Goal: Information Seeking & Learning: Learn about a topic

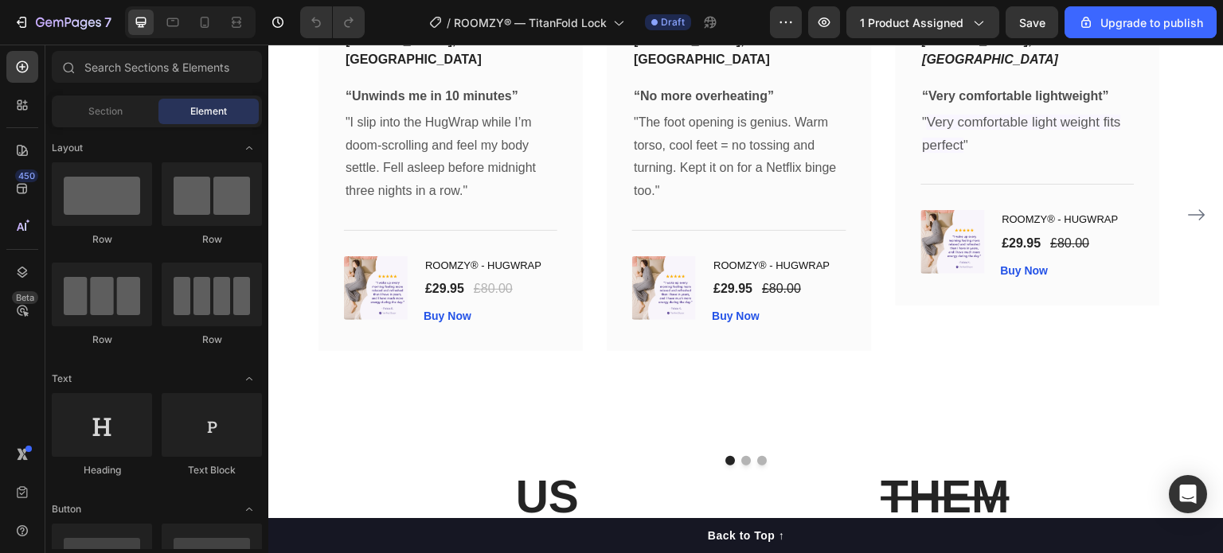
scroll to position [2630, 0]
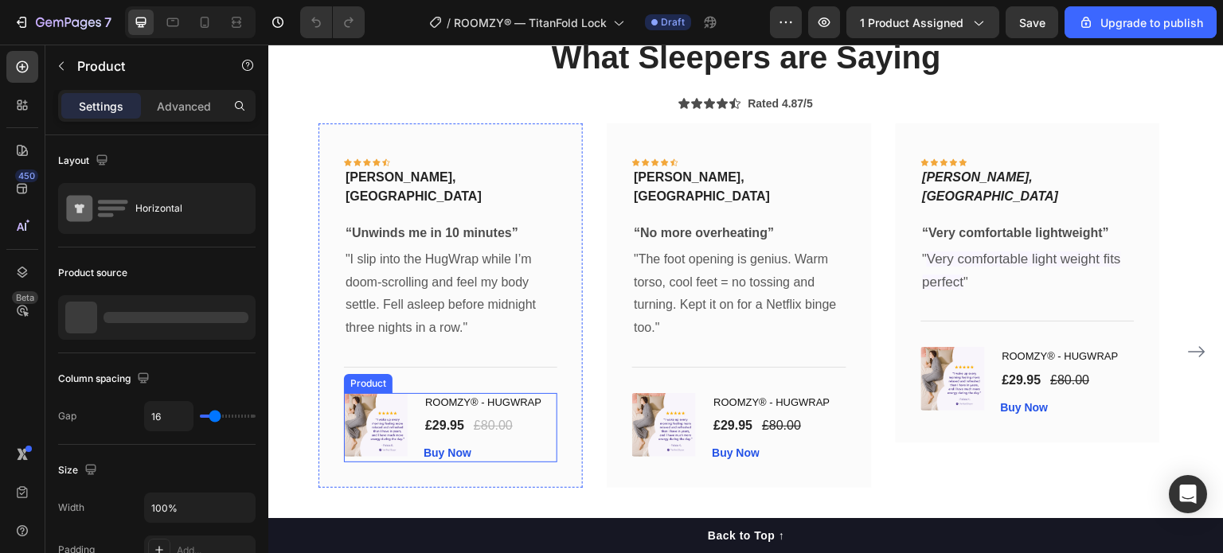
click at [541, 419] on div "ROOMZY® - HUGWRAP (P) Title £29.95 (P) Price (P) Price £80.00 (P) Price (P) Pri…" at bounding box center [490, 428] width 134 height 70
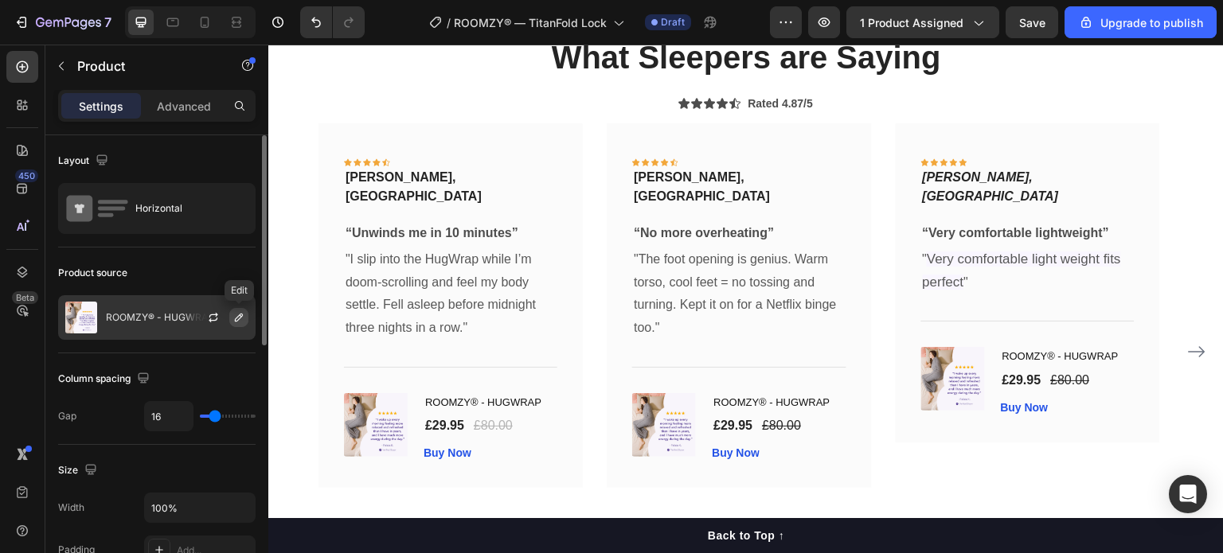
click at [241, 321] on icon "button" at bounding box center [238, 317] width 13 height 13
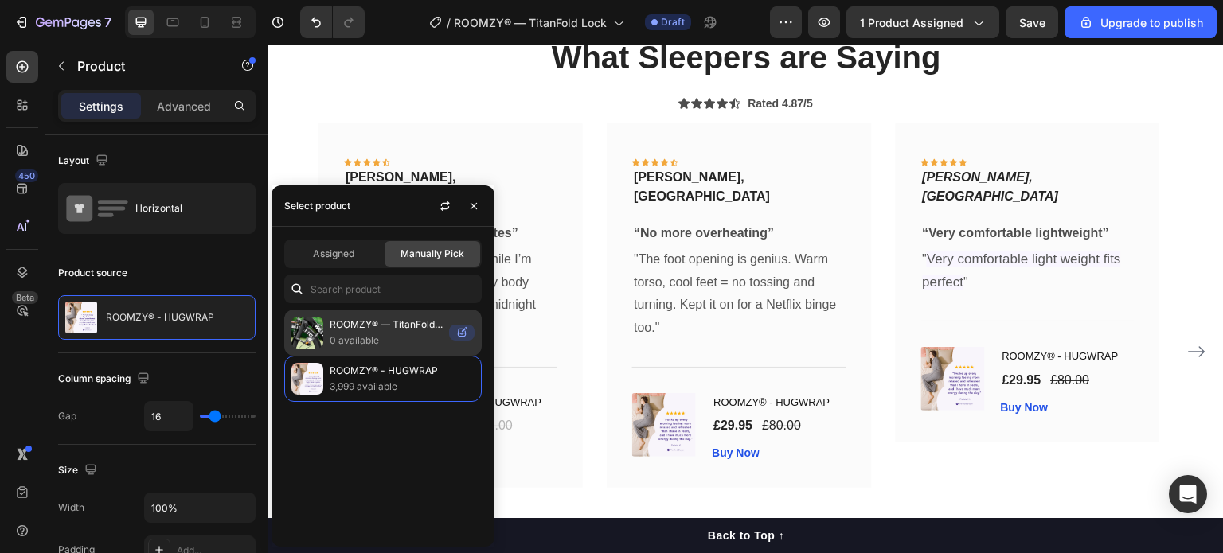
click at [378, 345] on p "0 available" at bounding box center [386, 341] width 113 height 16
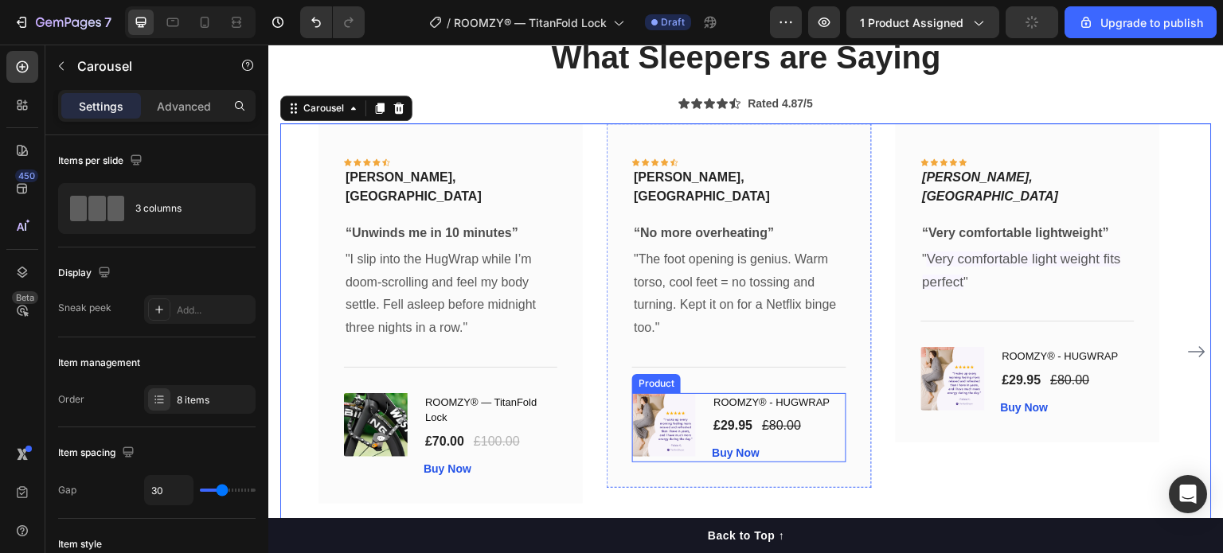
click at [828, 419] on div "ROOMZY® - HUGWRAP (P) Title £29.95 (P) Price (P) Price £80.00 (P) Price (P) Pri…" at bounding box center [779, 428] width 134 height 70
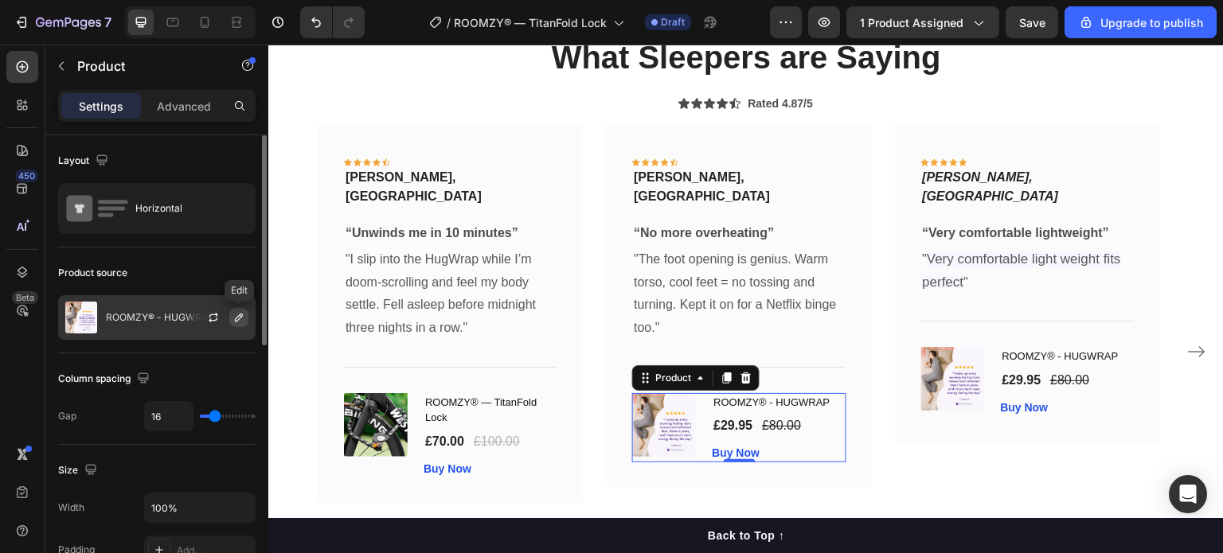
click at [234, 315] on icon "button" at bounding box center [238, 317] width 13 height 13
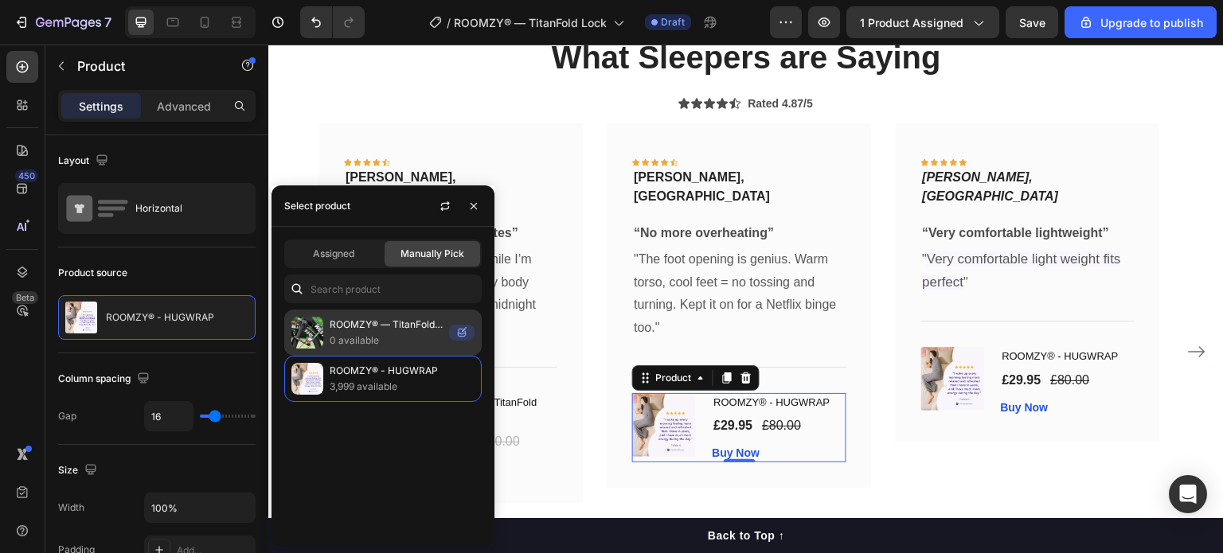
click at [348, 334] on p "0 available" at bounding box center [386, 341] width 113 height 16
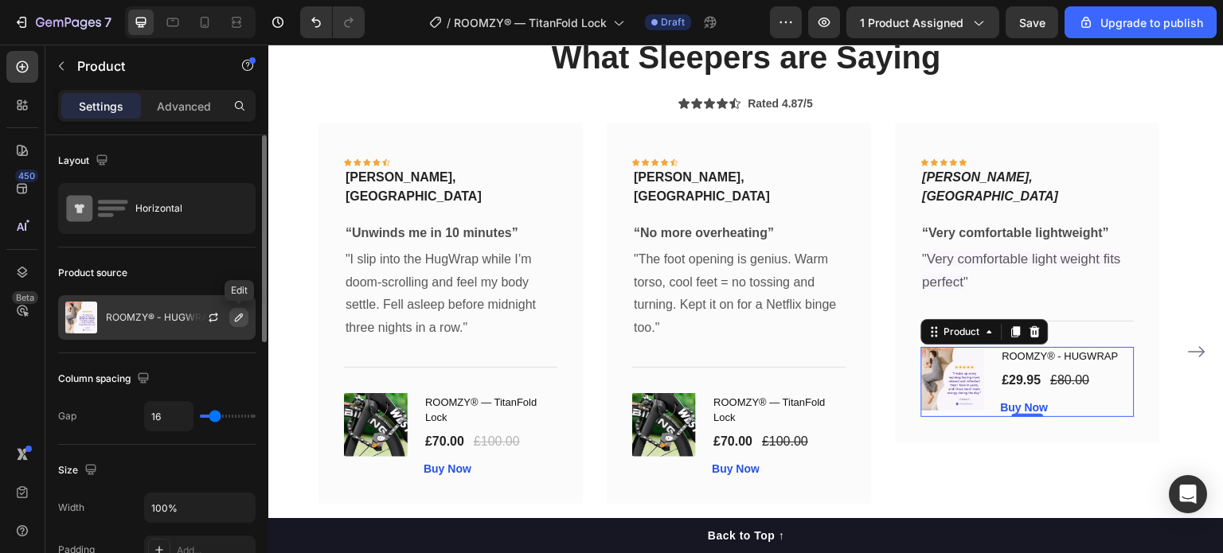
click at [234, 318] on icon "button" at bounding box center [238, 317] width 13 height 13
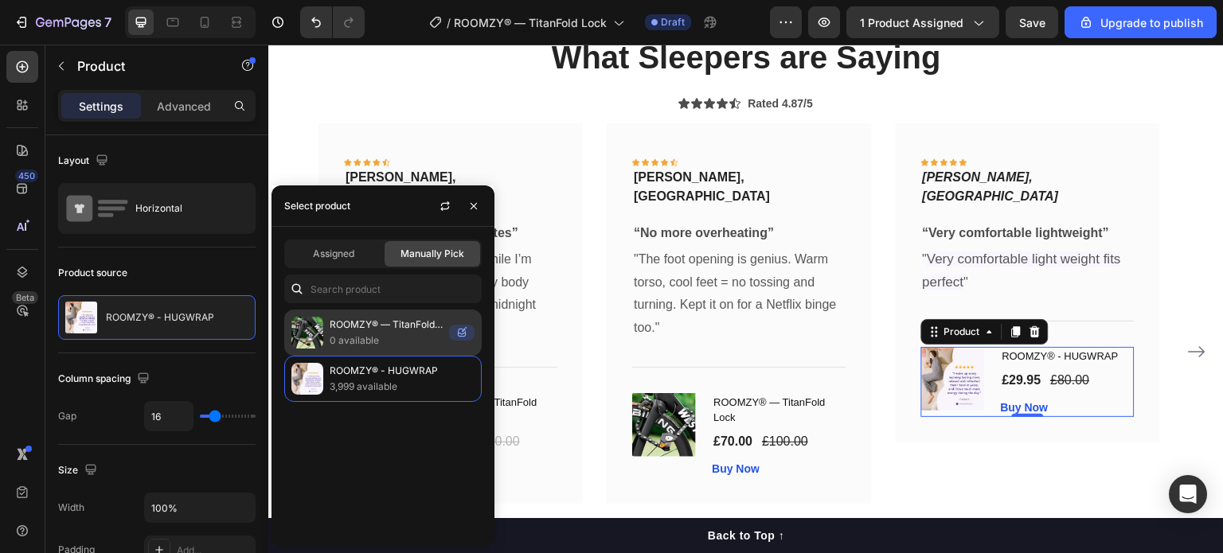
click at [336, 319] on p "ROOMZY® — TitanFold Lock" at bounding box center [386, 325] width 113 height 16
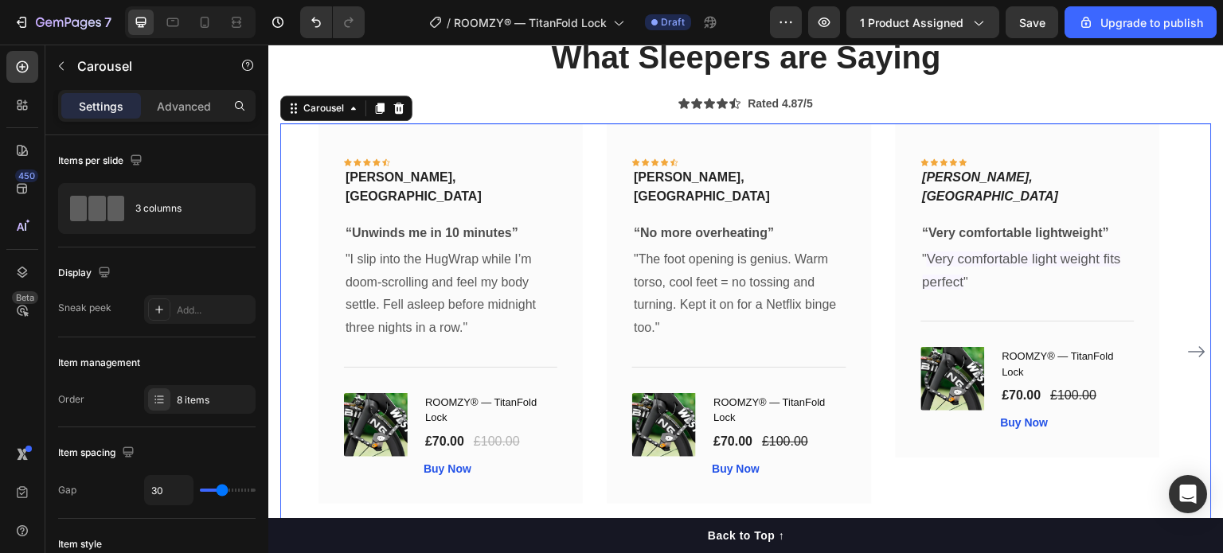
click at [1187, 342] on icon "Carousel Next Arrow" at bounding box center [1196, 351] width 19 height 19
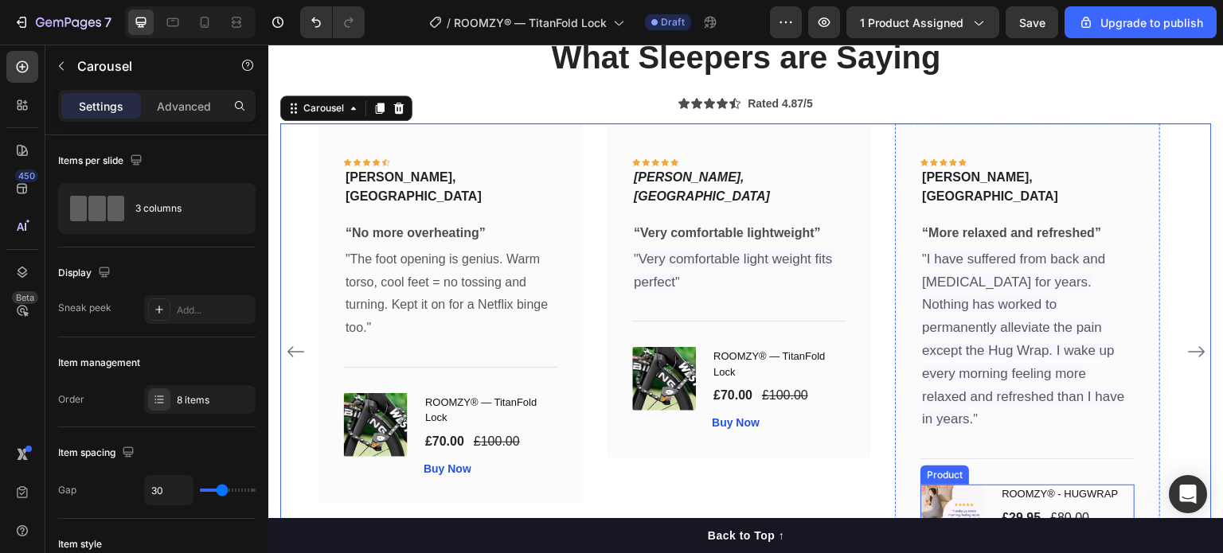
click at [1129, 485] on div "ROOMZY® - HUGWRAP (P) Title £29.95 (P) Price (P) Price £80.00 (P) Price (P) Pri…" at bounding box center [1067, 520] width 134 height 70
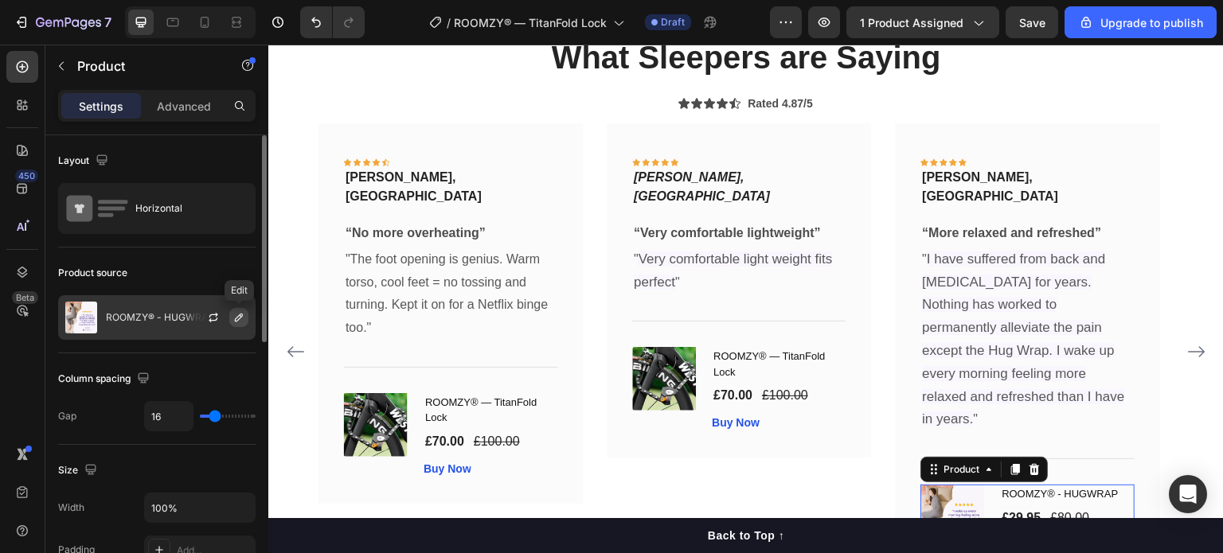
click at [240, 321] on icon "button" at bounding box center [238, 317] width 13 height 13
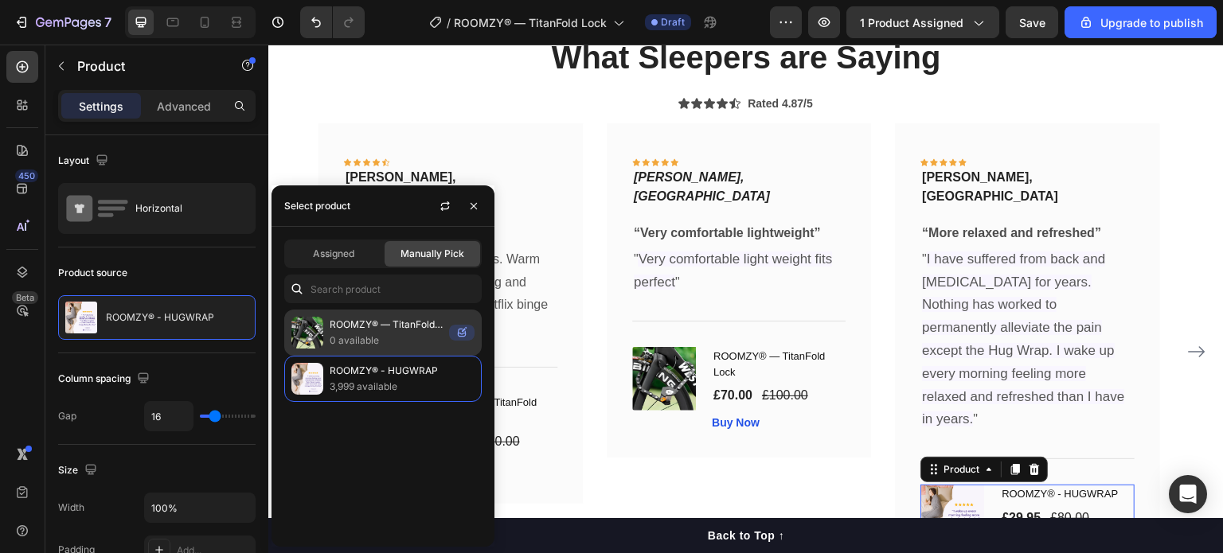
click at [415, 323] on p "ROOMZY® — TitanFold Lock" at bounding box center [386, 325] width 113 height 16
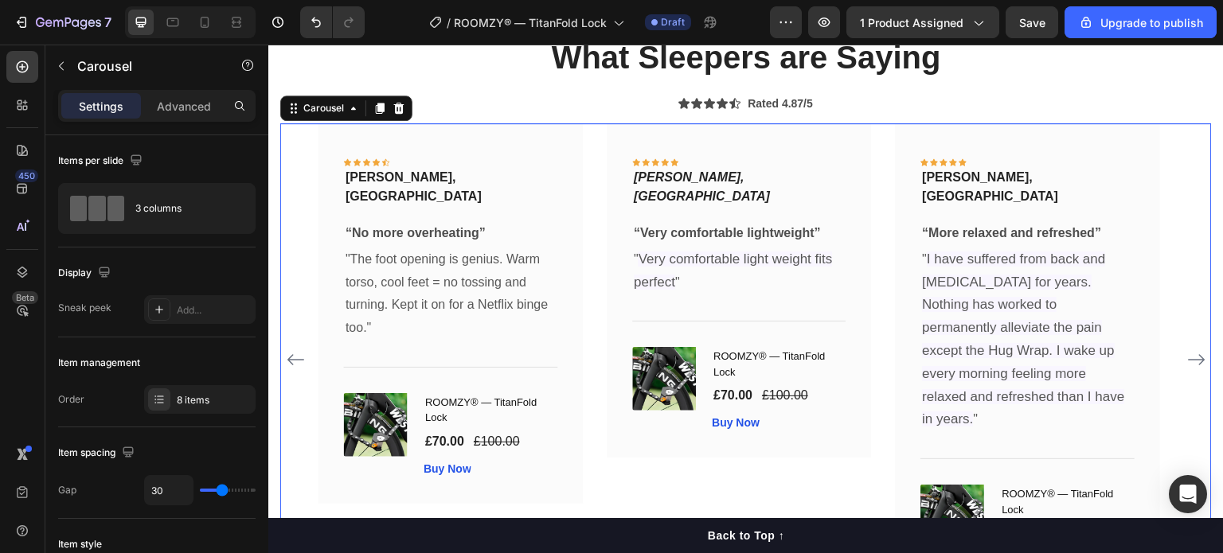
click at [1187, 350] on icon "Carousel Next Arrow" at bounding box center [1196, 359] width 19 height 19
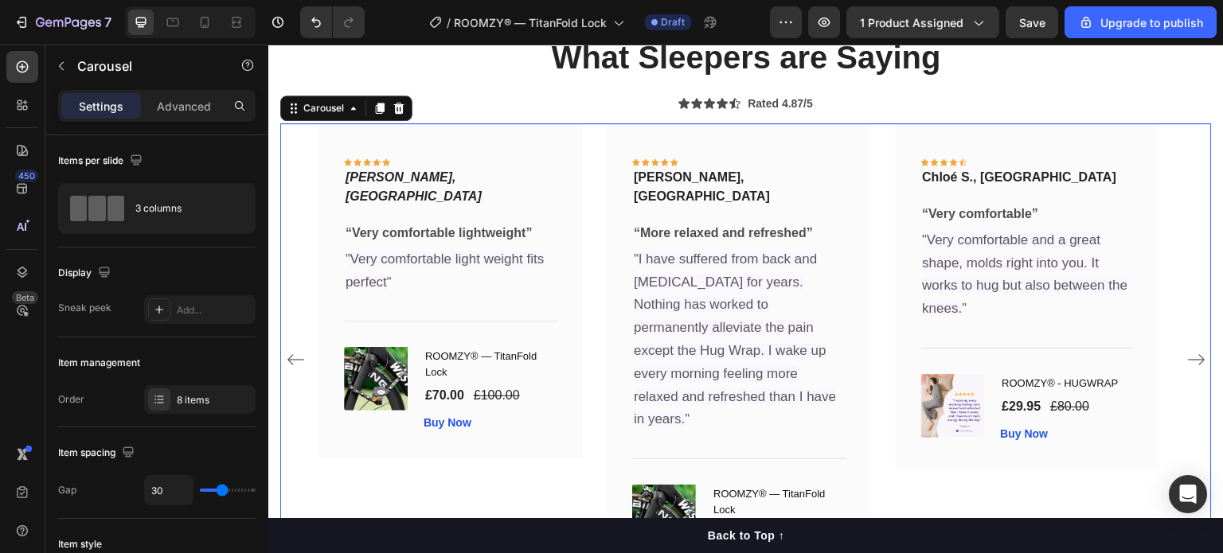
click at [1187, 350] on icon "Carousel Next Arrow" at bounding box center [1196, 359] width 19 height 19
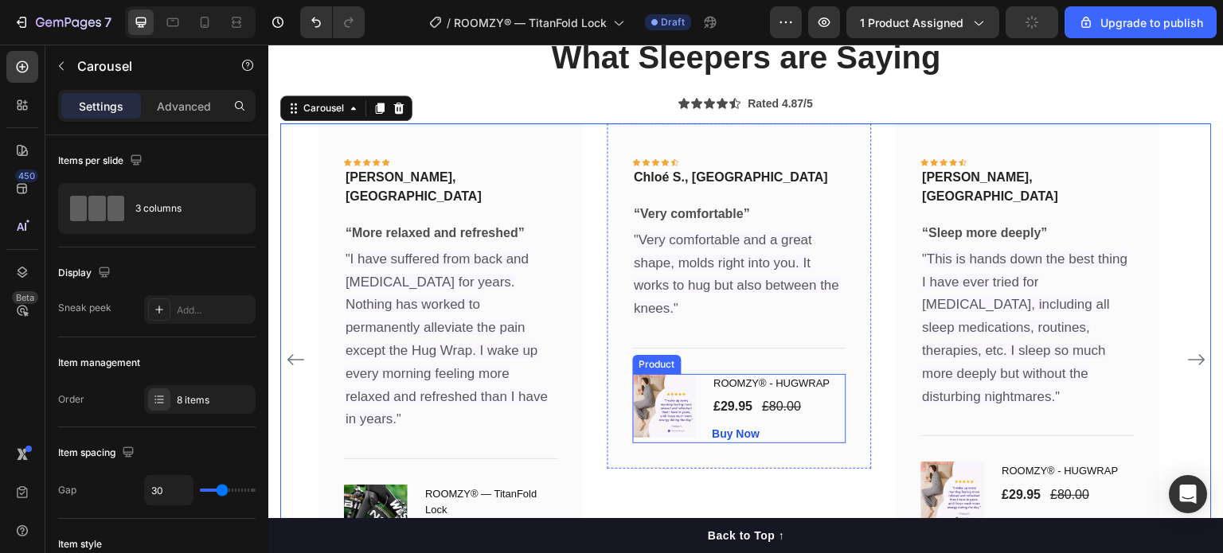
click at [824, 420] on div "ROOMZY® - HUGWRAP (P) Title £29.95 (P) Price (P) Price £80.00 (P) Price (P) Pri…" at bounding box center [779, 409] width 134 height 70
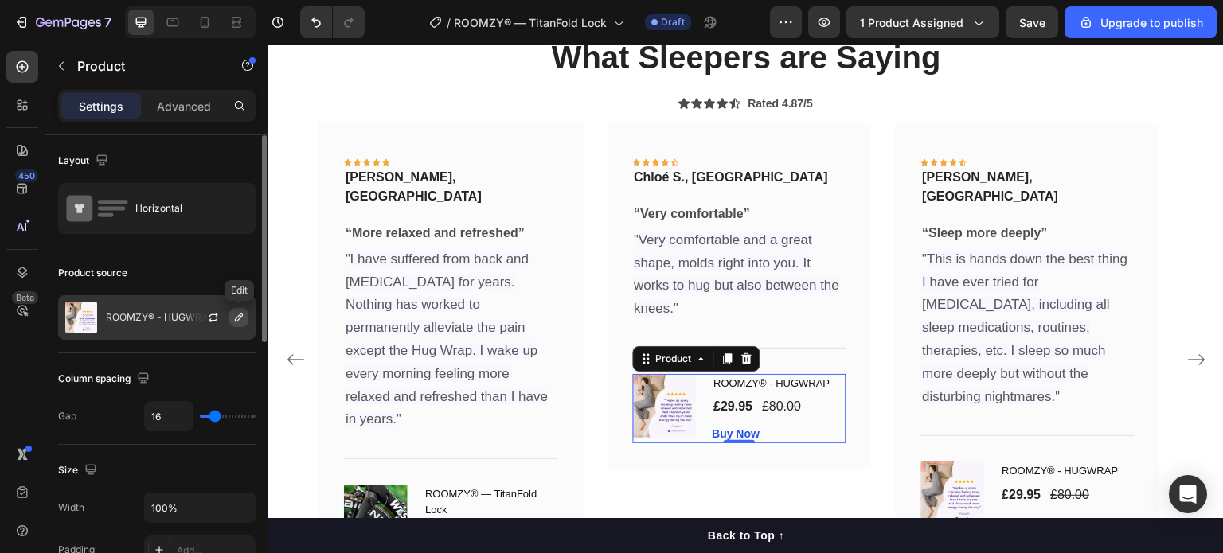
click at [240, 318] on icon "button" at bounding box center [239, 318] width 8 height 8
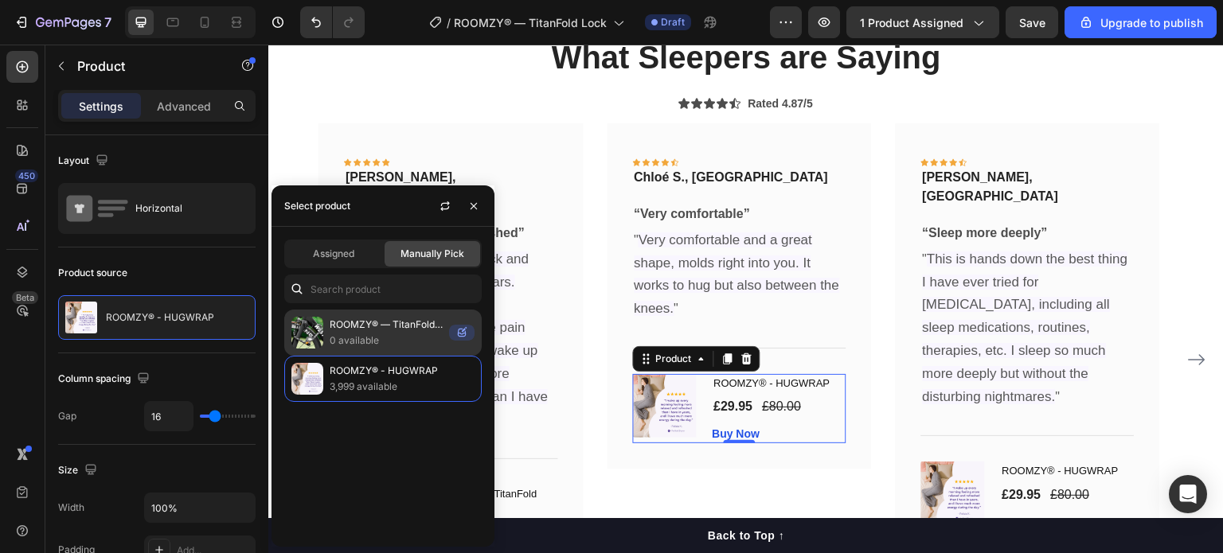
click at [419, 324] on p "ROOMZY® — TitanFold Lock" at bounding box center [386, 325] width 113 height 16
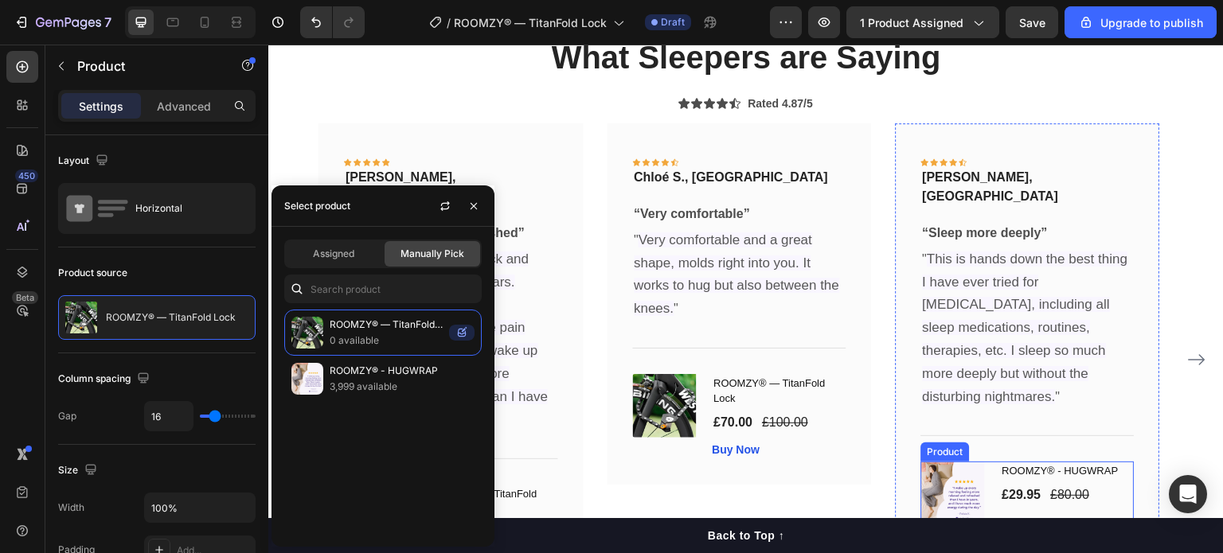
click at [1127, 466] on div "ROOMZY® - HUGWRAP (P) Title £29.95 (P) Price (P) Price £80.00 (P) Price (P) Pri…" at bounding box center [1067, 497] width 134 height 70
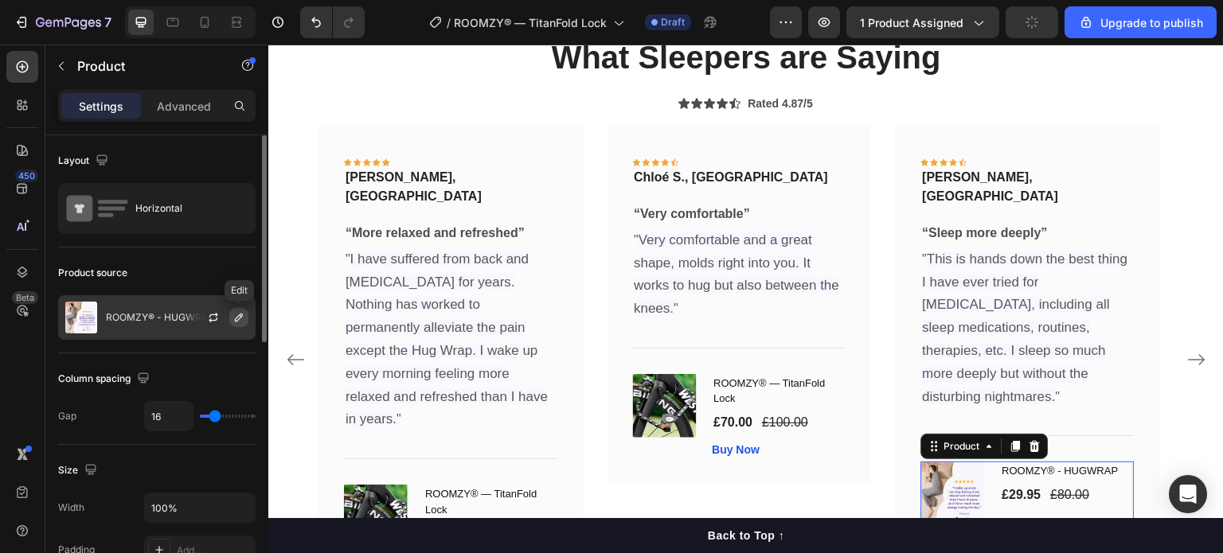
click at [235, 324] on button "button" at bounding box center [238, 317] width 19 height 19
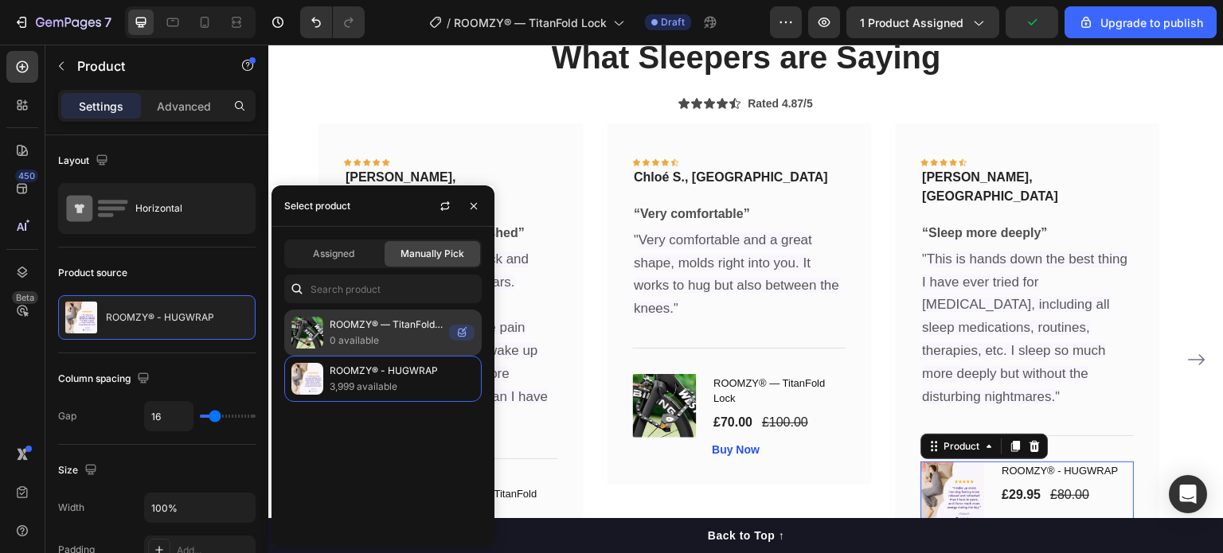
click at [331, 329] on p "ROOMZY® — TitanFold Lock" at bounding box center [386, 325] width 113 height 16
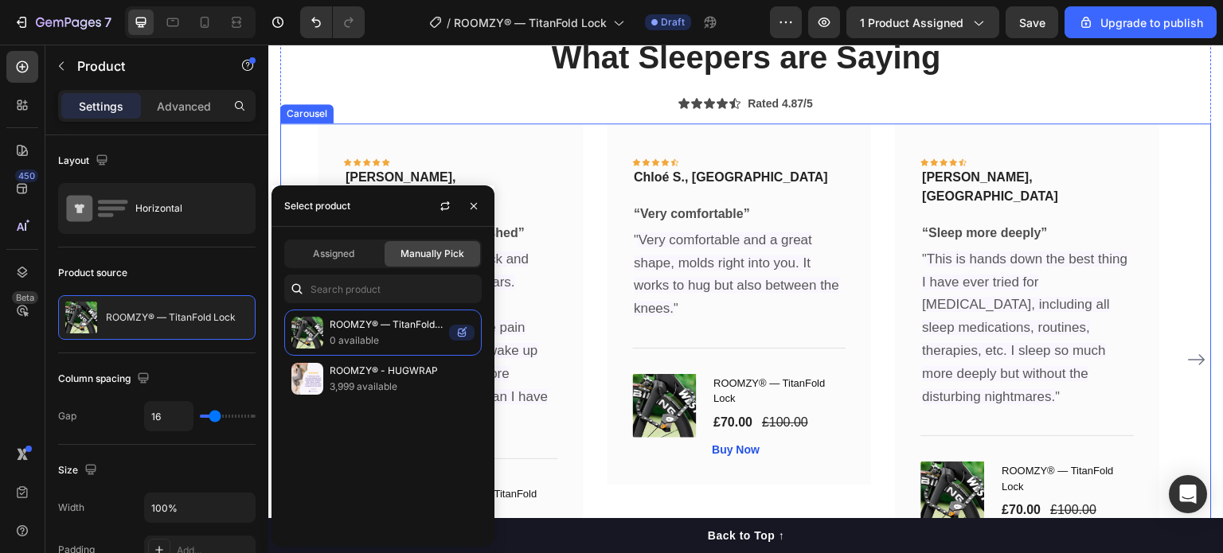
click at [1187, 350] on icon "Carousel Next Arrow" at bounding box center [1196, 359] width 19 height 19
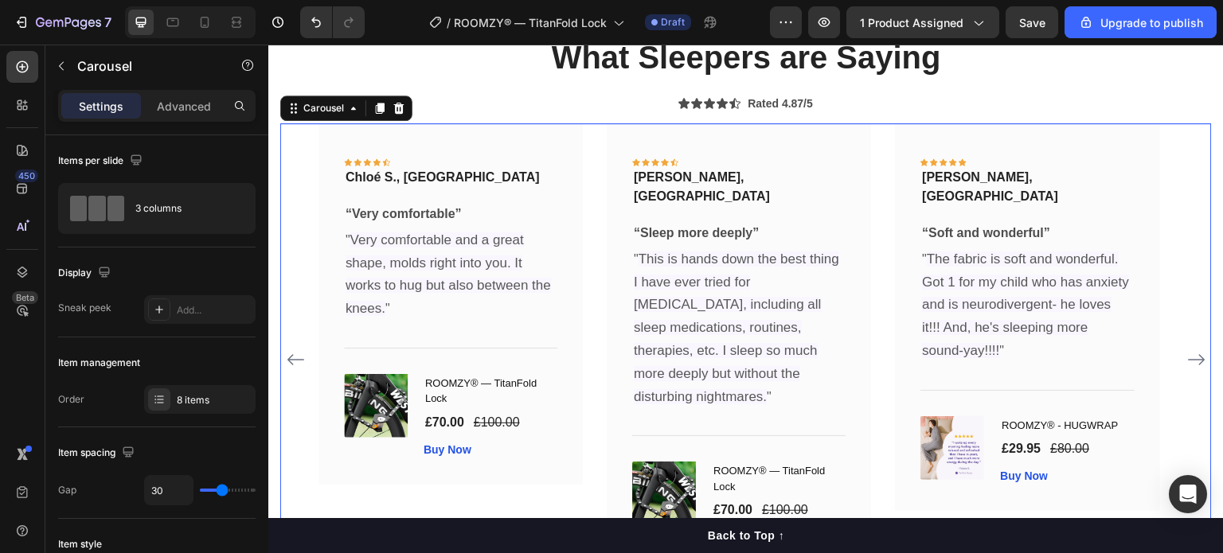
click at [1187, 350] on icon "Carousel Next Arrow" at bounding box center [1196, 359] width 19 height 19
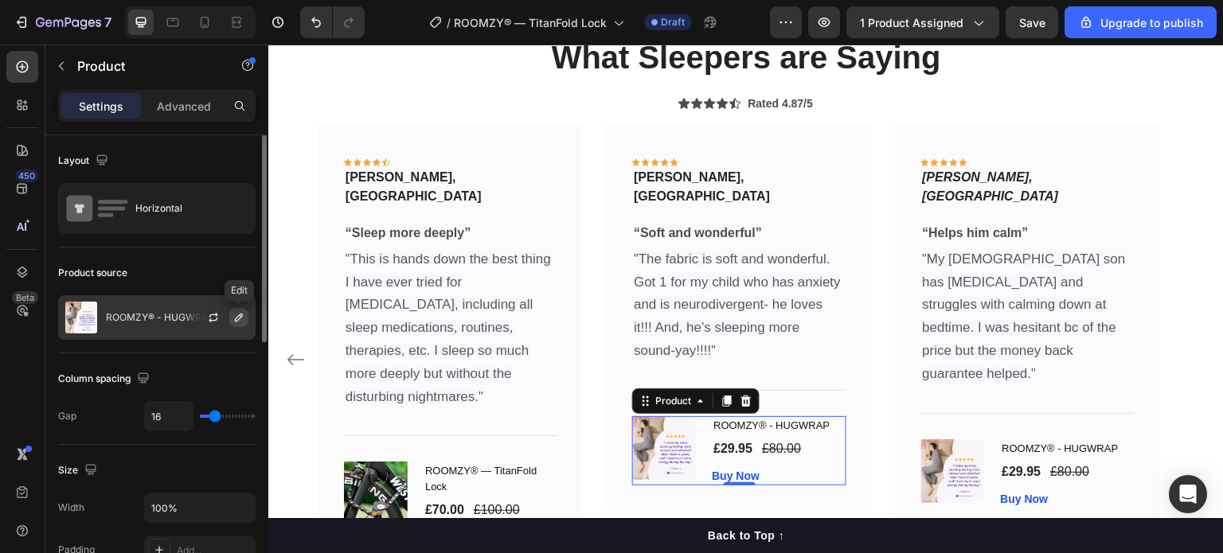
click at [242, 318] on icon "button" at bounding box center [238, 317] width 13 height 13
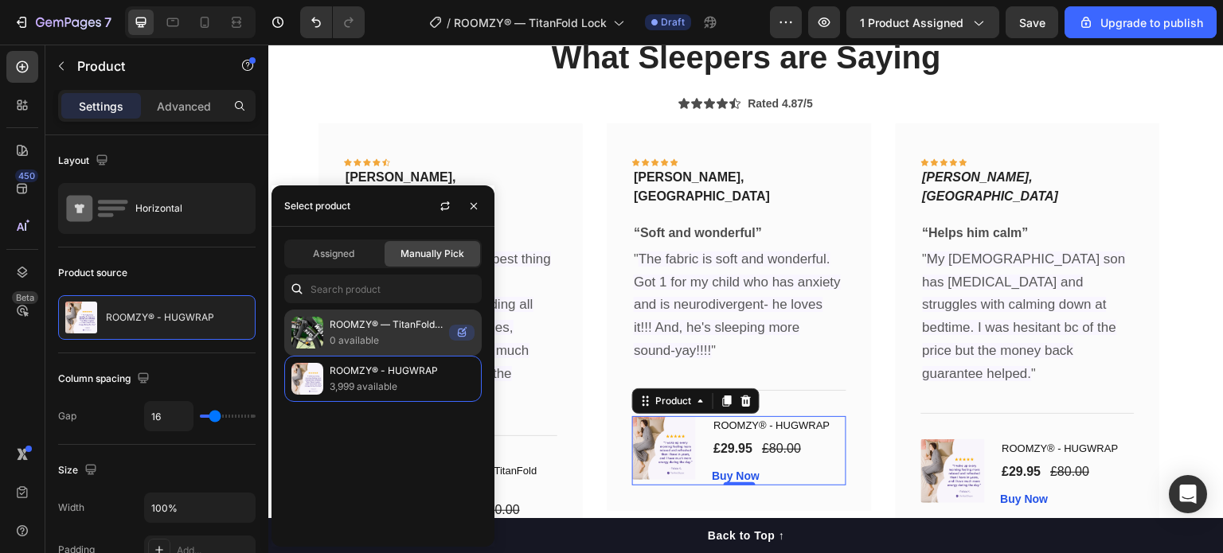
click at [337, 340] on p "0 available" at bounding box center [386, 341] width 113 height 16
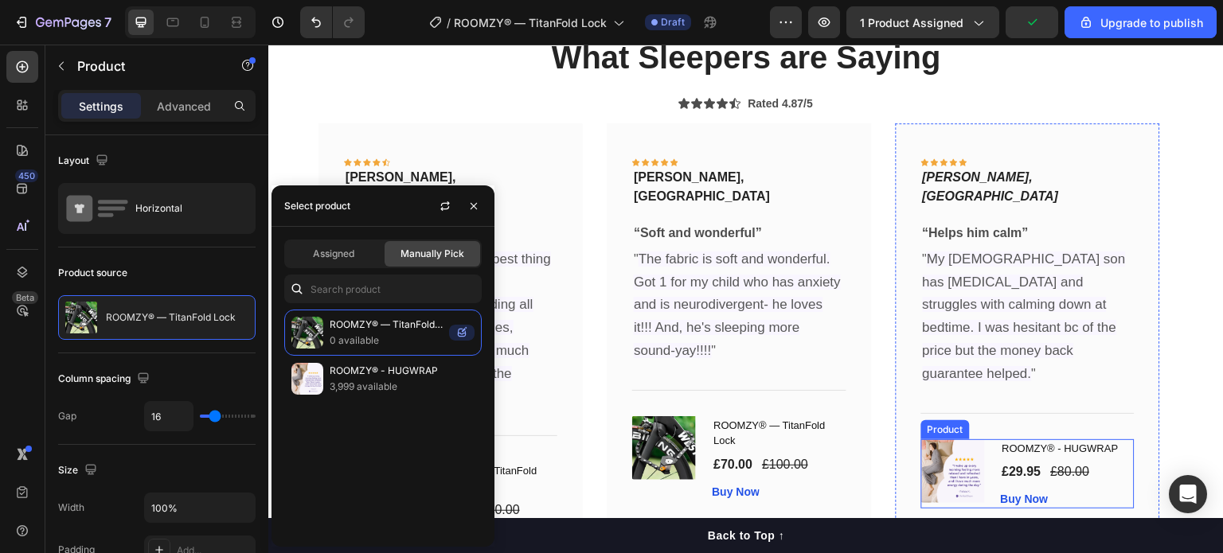
click at [1130, 443] on div "ROOMZY® - HUGWRAP (P) Title £29.95 (P) Price (P) Price £80.00 (P) Price (P) Pri…" at bounding box center [1067, 474] width 134 height 70
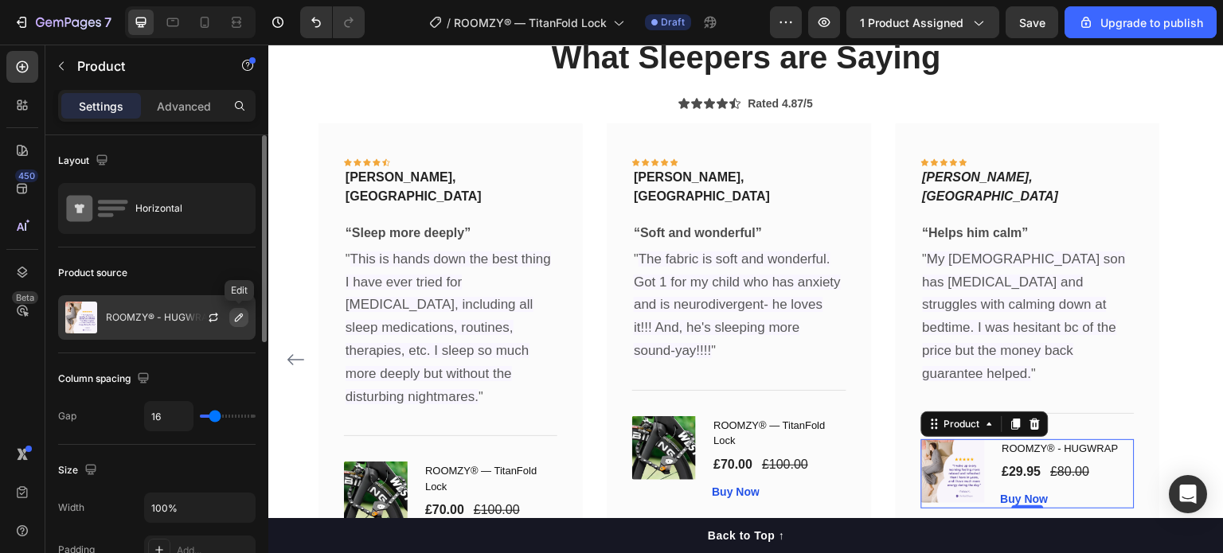
click at [245, 319] on button "button" at bounding box center [238, 317] width 19 height 19
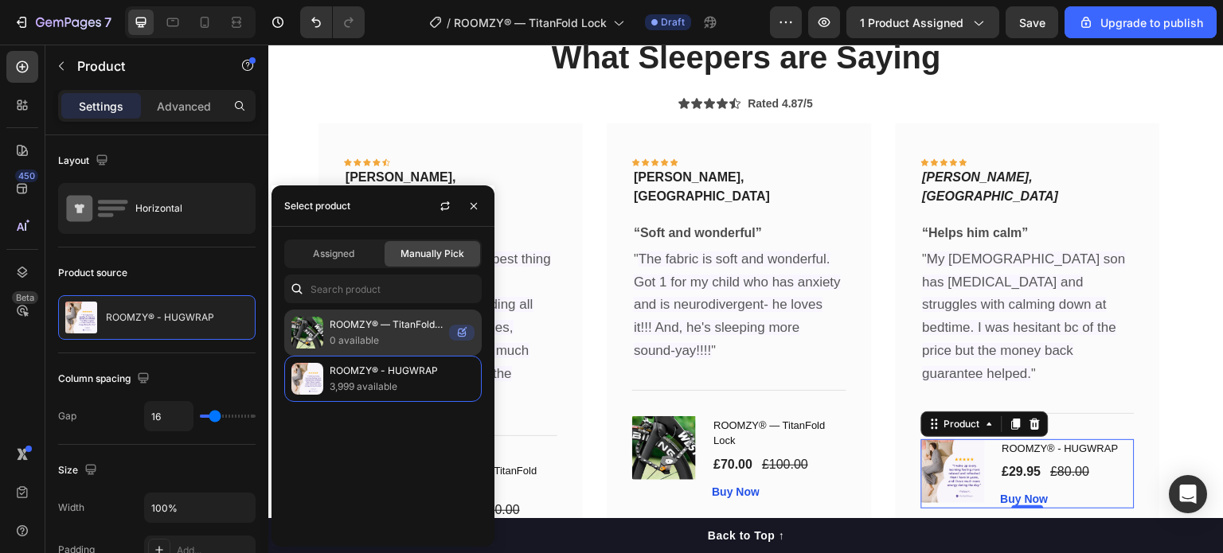
click at [330, 322] on p "ROOMZY® — TitanFold Lock" at bounding box center [386, 325] width 113 height 16
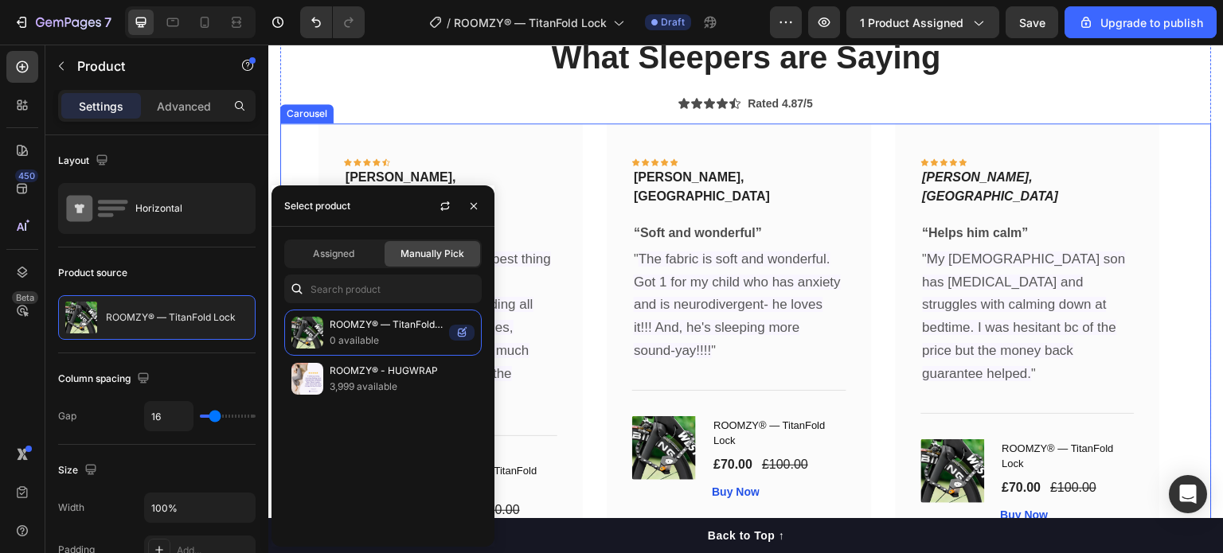
click at [1176, 318] on div "Icon Icon Icon Icon Icon Row [PERSON_NAME], London Text block Row “Unwinds me i…" at bounding box center [745, 359] width 931 height 472
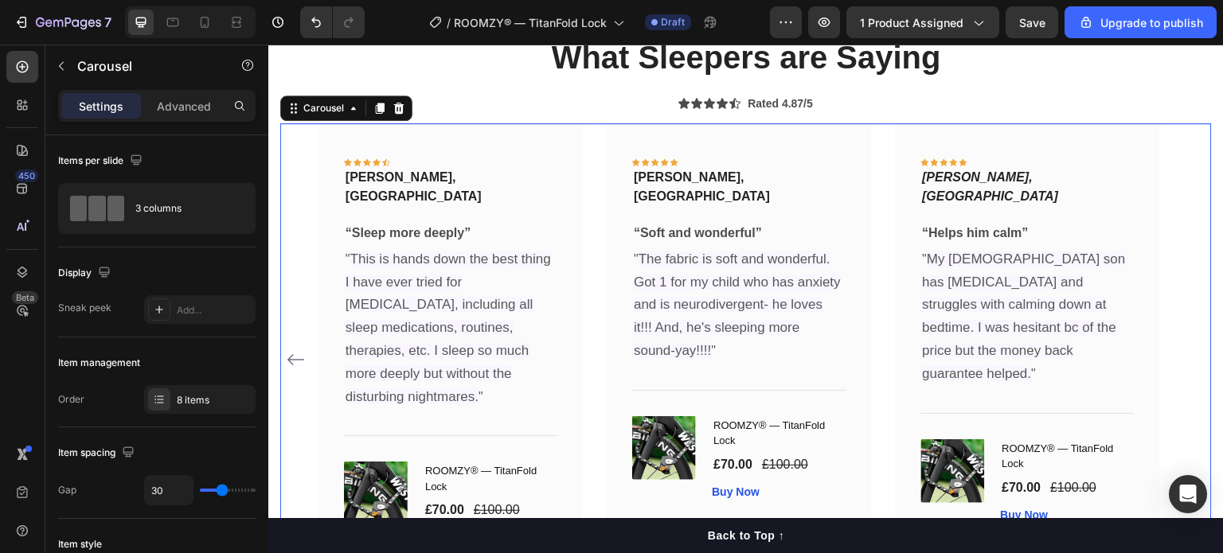
click at [288, 354] on icon "Carousel Back Arrow" at bounding box center [295, 359] width 17 height 11
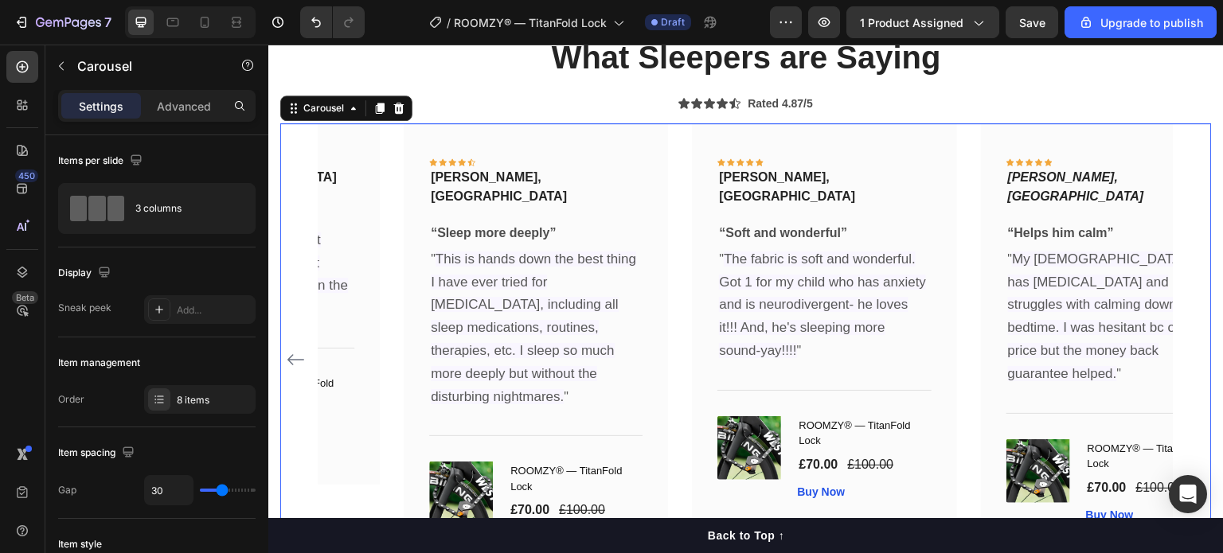
click at [288, 354] on icon "Carousel Back Arrow" at bounding box center [295, 359] width 17 height 11
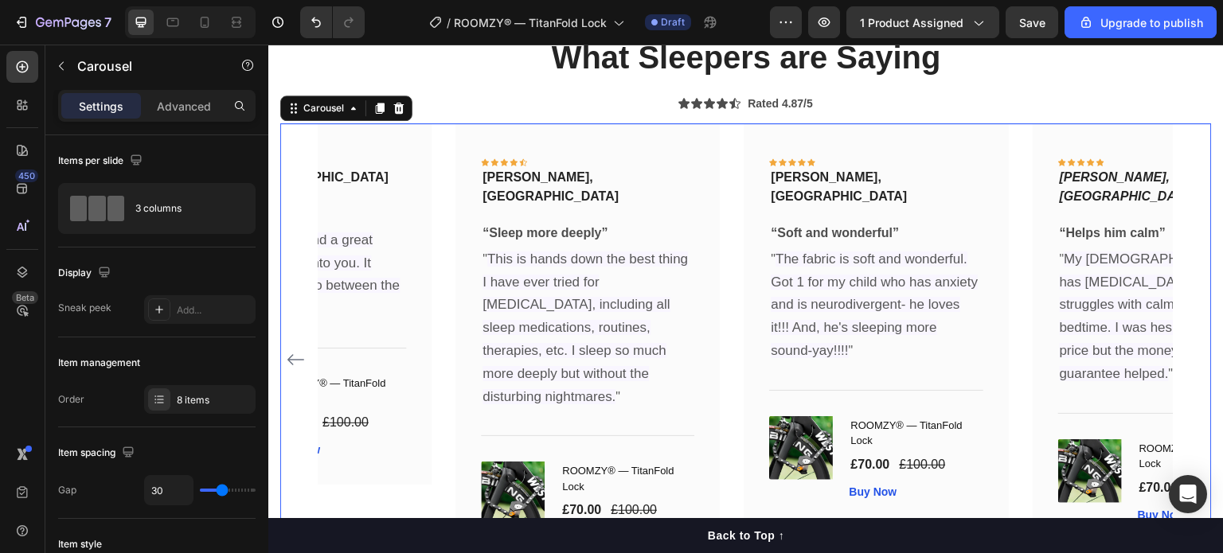
click at [288, 354] on icon "Carousel Back Arrow" at bounding box center [295, 359] width 17 height 11
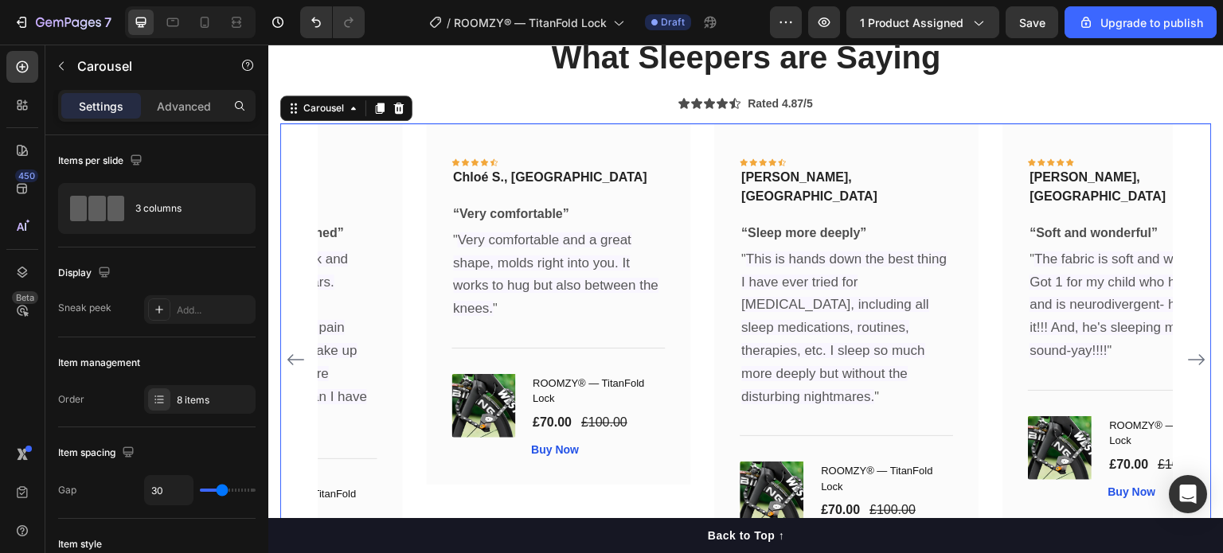
click at [288, 354] on icon "Carousel Back Arrow" at bounding box center [295, 359] width 17 height 11
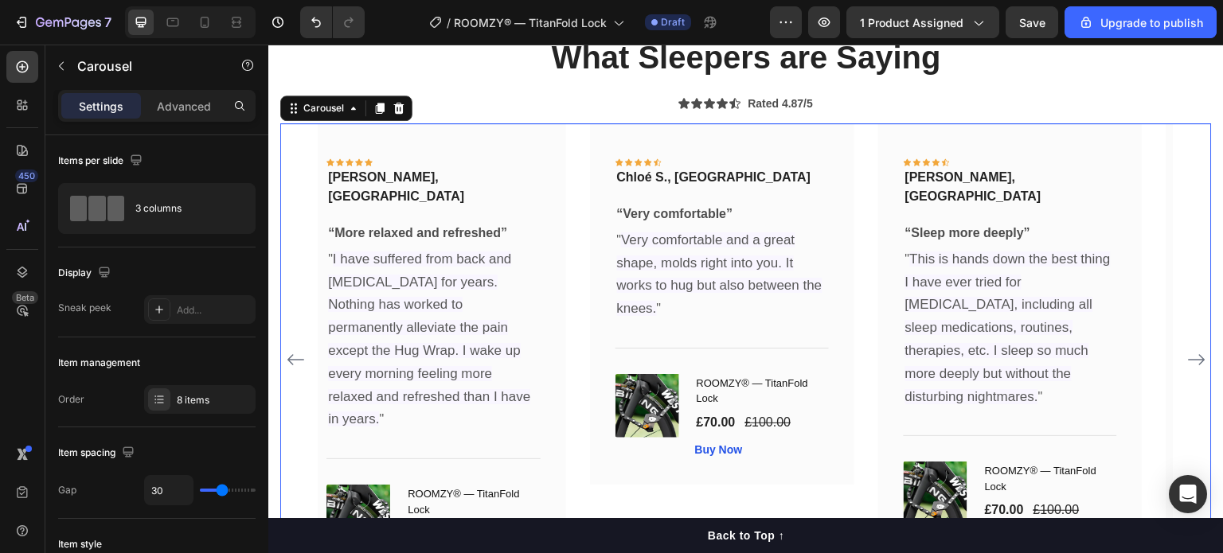
click at [288, 354] on icon "Carousel Back Arrow" at bounding box center [295, 359] width 17 height 11
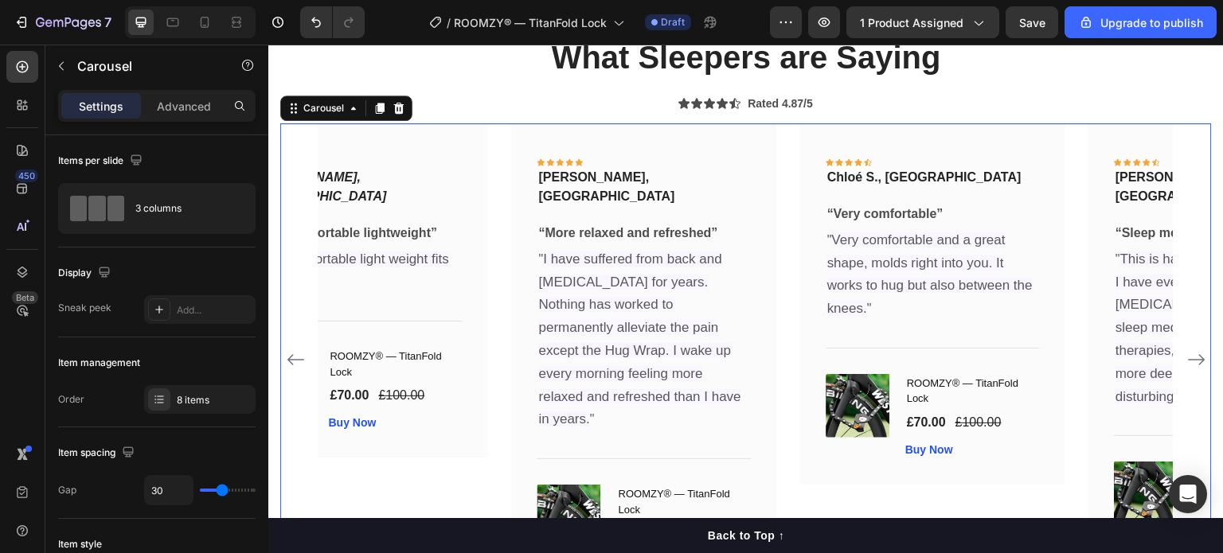
click at [288, 354] on icon "Carousel Back Arrow" at bounding box center [295, 359] width 17 height 11
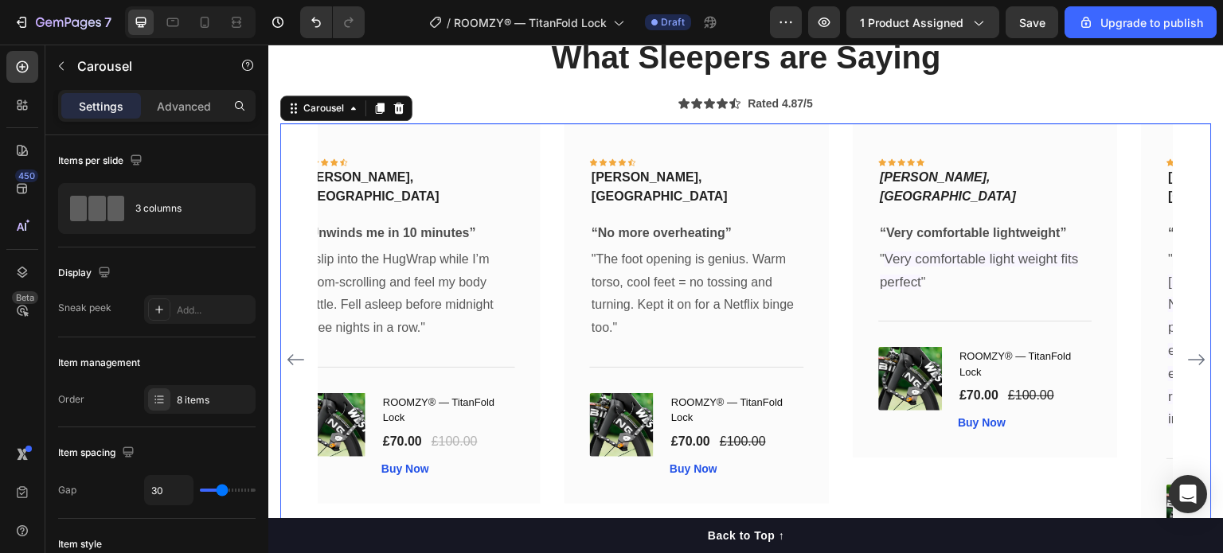
click at [288, 339] on div "Icon Icon Icon Icon Icon Row [PERSON_NAME], London Text block Row “Unwinds me i…" at bounding box center [745, 359] width 931 height 472
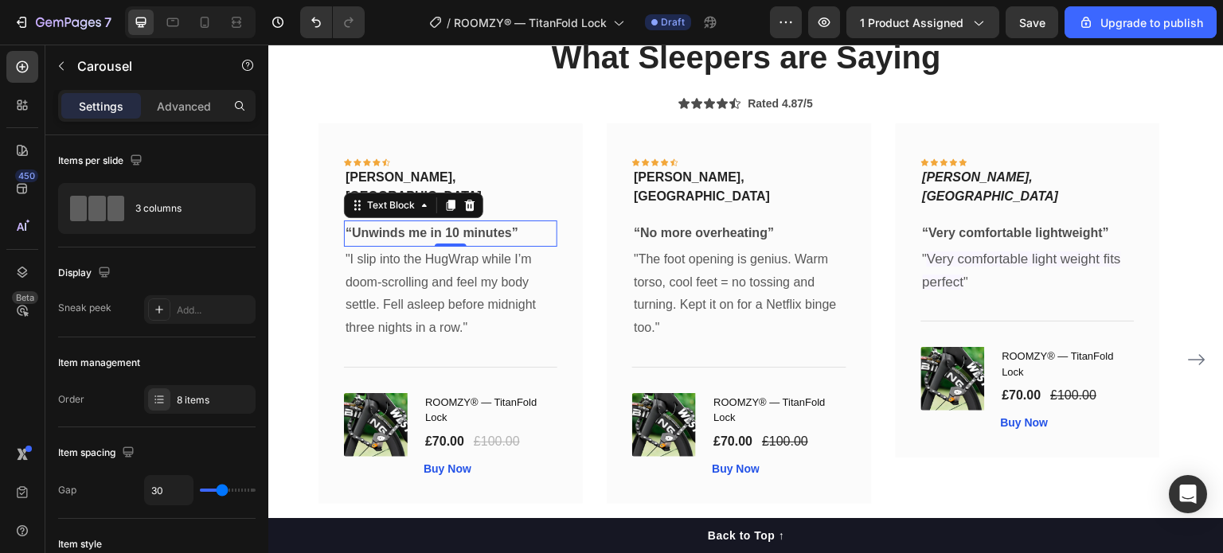
click at [423, 222] on p "“Unwinds me in 10 minutes”" at bounding box center [450, 233] width 210 height 23
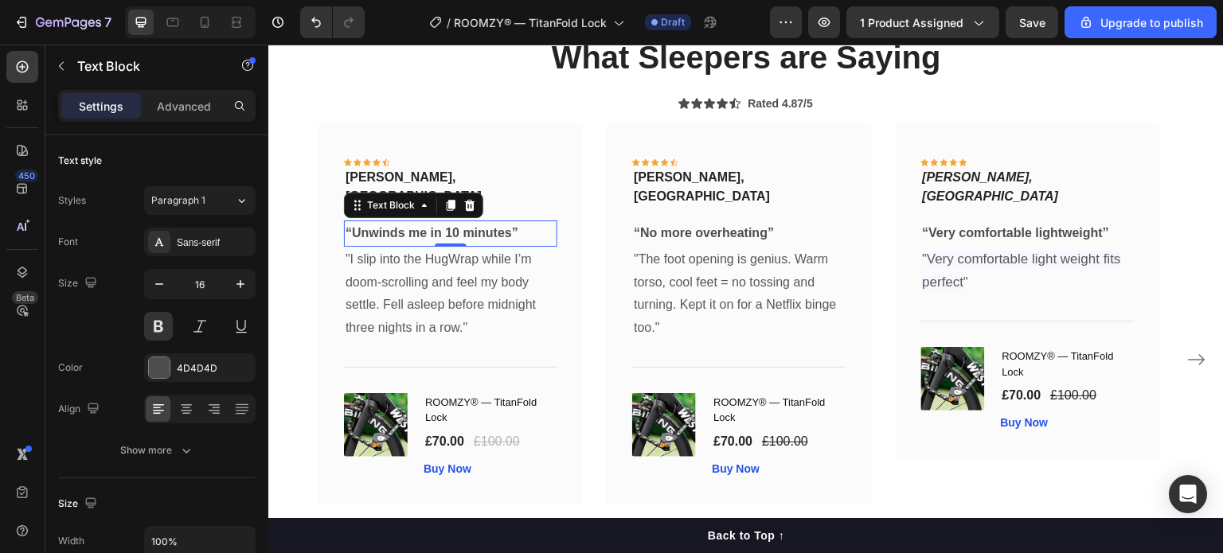
click at [423, 222] on p "“Unwinds me in 10 minutes”" at bounding box center [450, 233] width 210 height 23
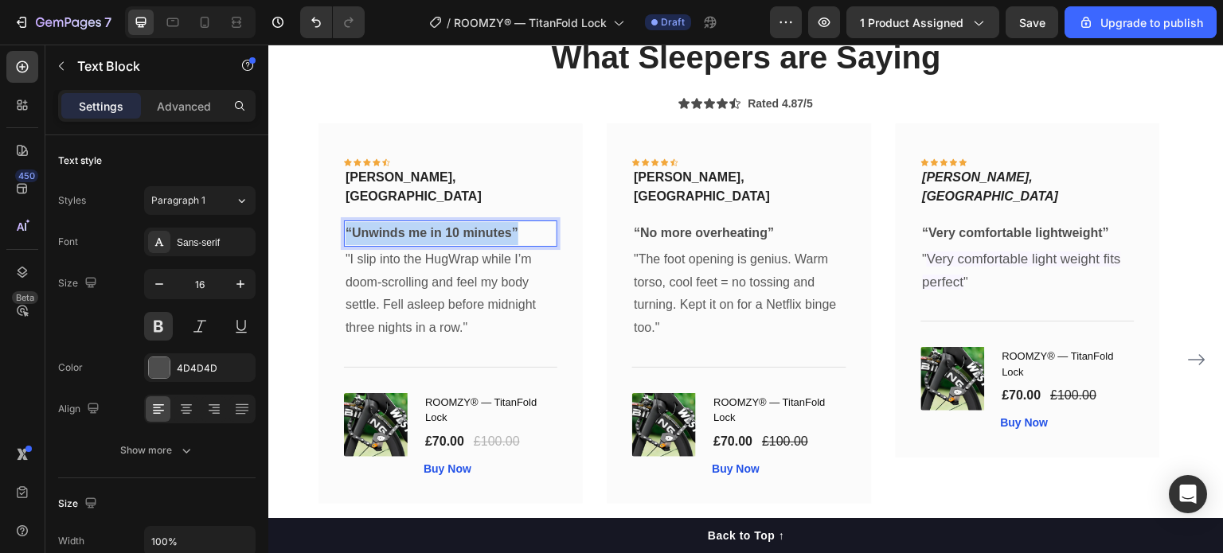
click at [423, 222] on p "“Unwinds me in 10 minutes”" at bounding box center [450, 233] width 210 height 23
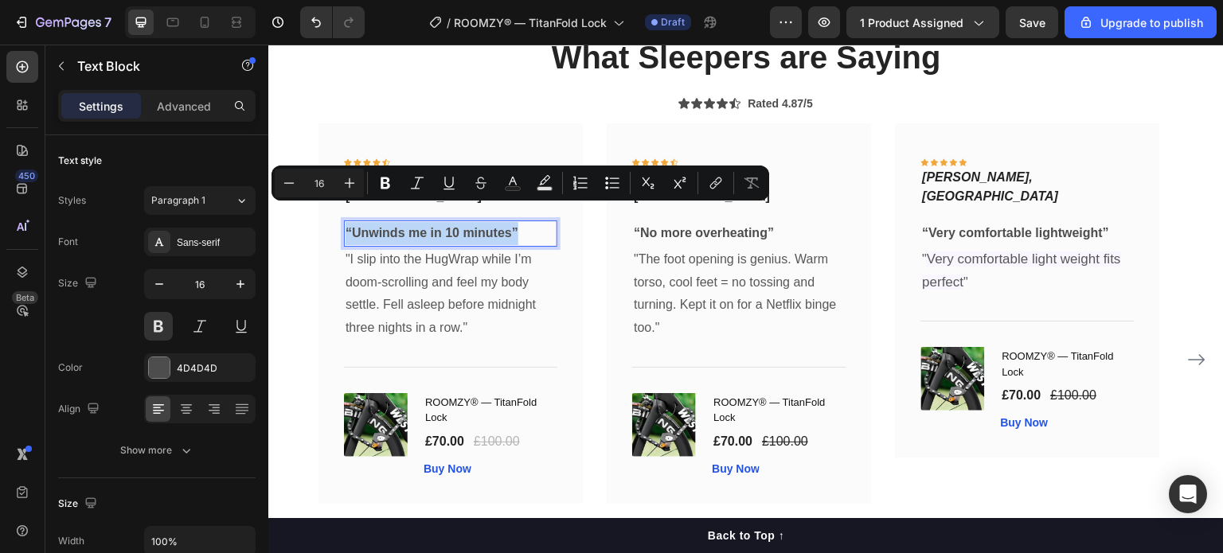
click at [464, 222] on p "“Unwinds me in 10 minutes”" at bounding box center [450, 233] width 210 height 23
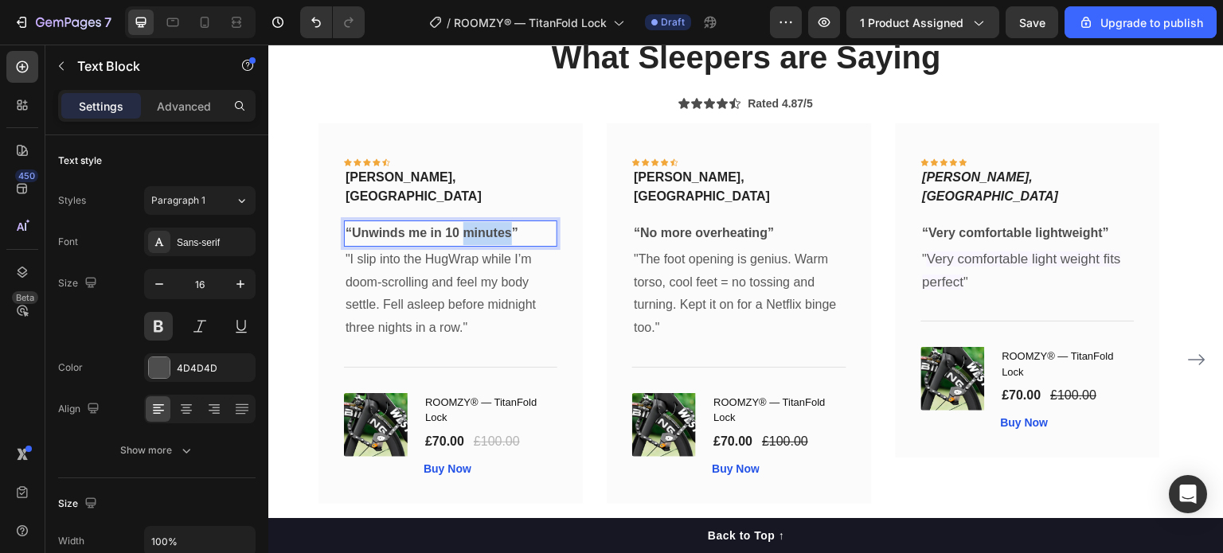
click at [464, 222] on p "“Unwinds me in 10 minutes”" at bounding box center [450, 233] width 210 height 23
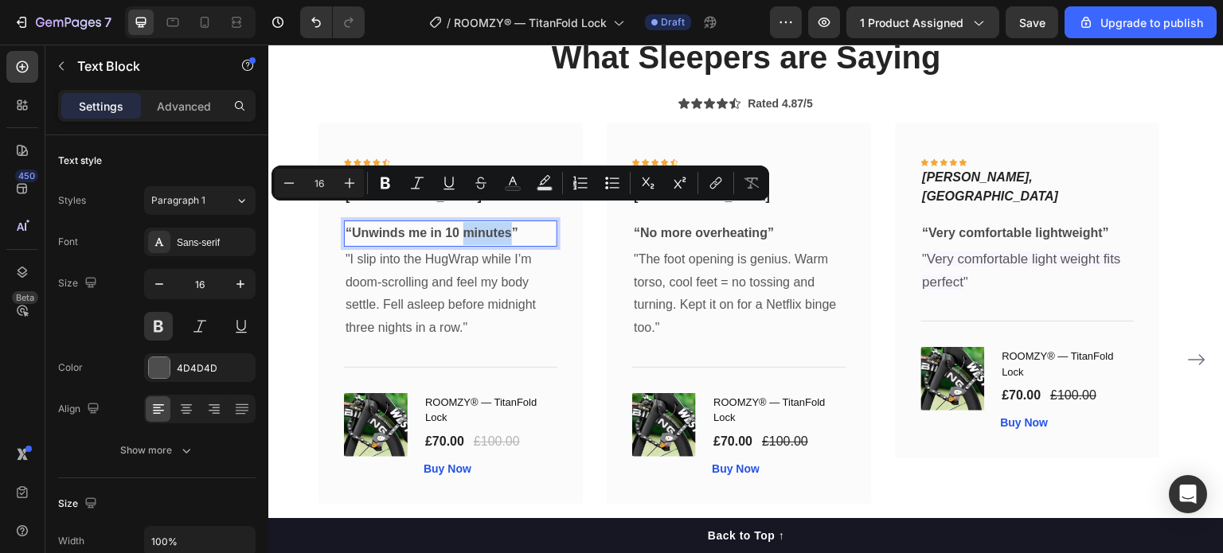
click at [488, 222] on p "“Unwinds me in 10 minutes”" at bounding box center [450, 233] width 210 height 23
drag, startPoint x: 513, startPoint y: 217, endPoint x: 350, endPoint y: 214, distance: 163.2
click at [350, 222] on p "“Unwinds me in 10 minutes”" at bounding box center [450, 233] width 210 height 23
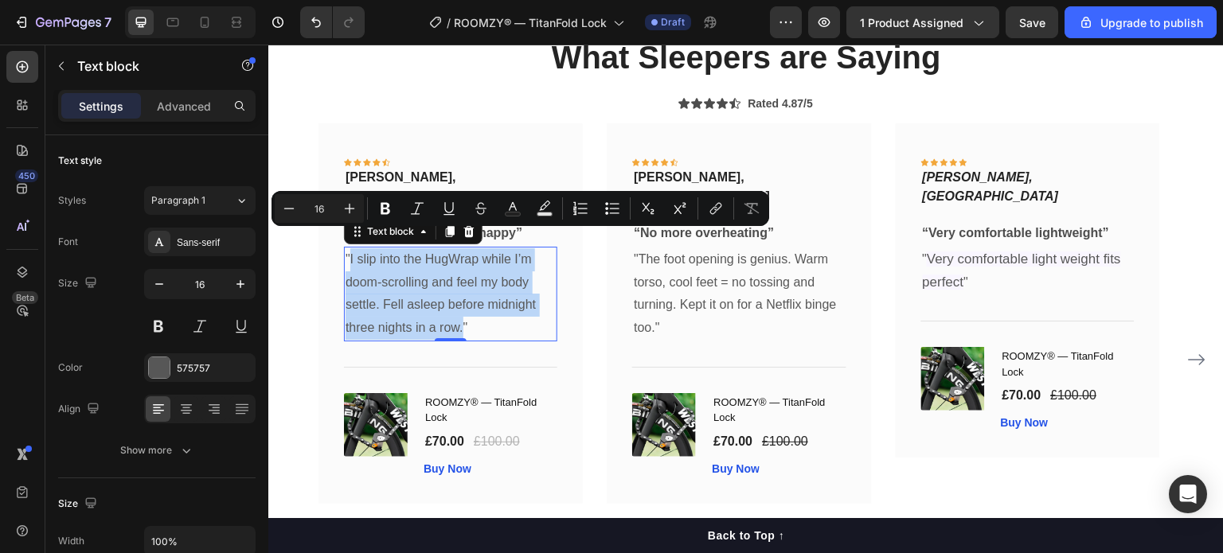
drag, startPoint x: 462, startPoint y: 310, endPoint x: 350, endPoint y: 236, distance: 134.9
click at [350, 248] on p ""I slip into the HugWrap while I’m doom-scrolling and feel my body settle. Fell…" at bounding box center [450, 294] width 210 height 92
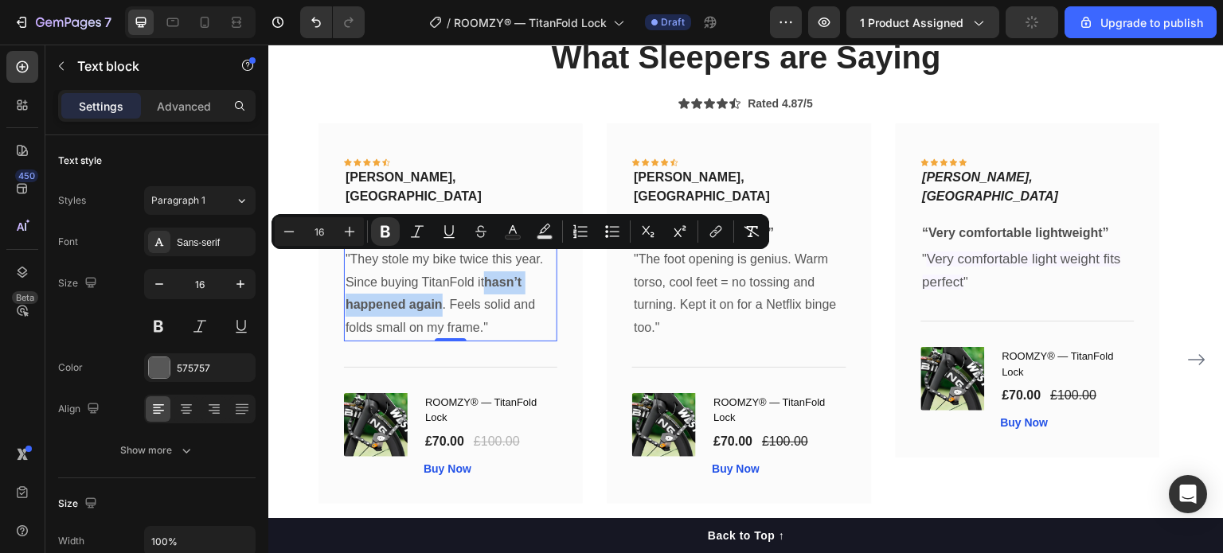
drag, startPoint x: 489, startPoint y: 263, endPoint x: 443, endPoint y: 291, distance: 54.2
click at [443, 291] on p ""They stole my bike twice this year. Since buying TitanFold it hasn’t happened …" at bounding box center [450, 294] width 210 height 92
click at [381, 227] on icon "Editor contextual toolbar" at bounding box center [385, 232] width 10 height 12
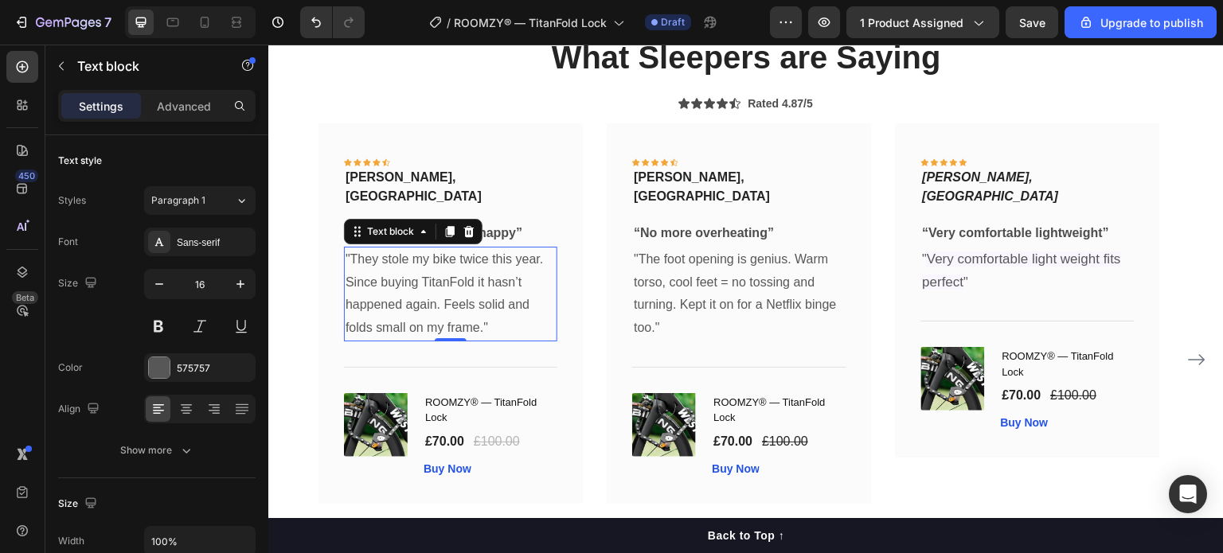
click at [534, 313] on p ""They stole my bike twice this year. Since buying TitanFold it hasn’t happened …" at bounding box center [450, 294] width 210 height 92
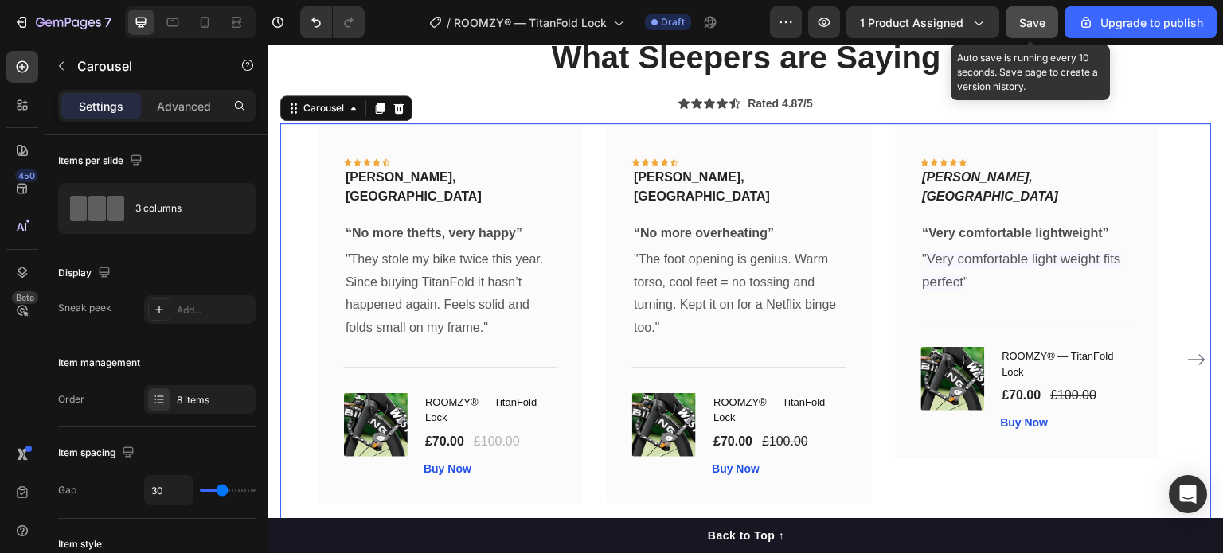
click at [1041, 28] on span "Save" at bounding box center [1032, 23] width 26 height 14
